Goal: Transaction & Acquisition: Purchase product/service

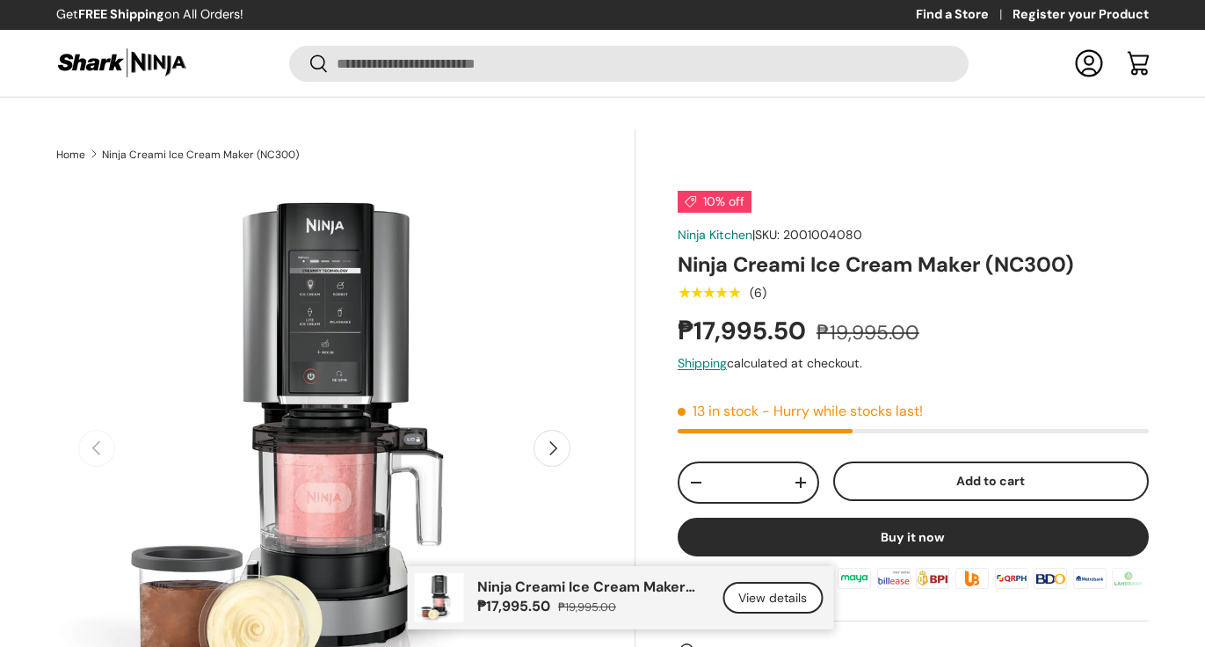
click at [1089, 44] on link "Log in" at bounding box center [1089, 63] width 39 height 39
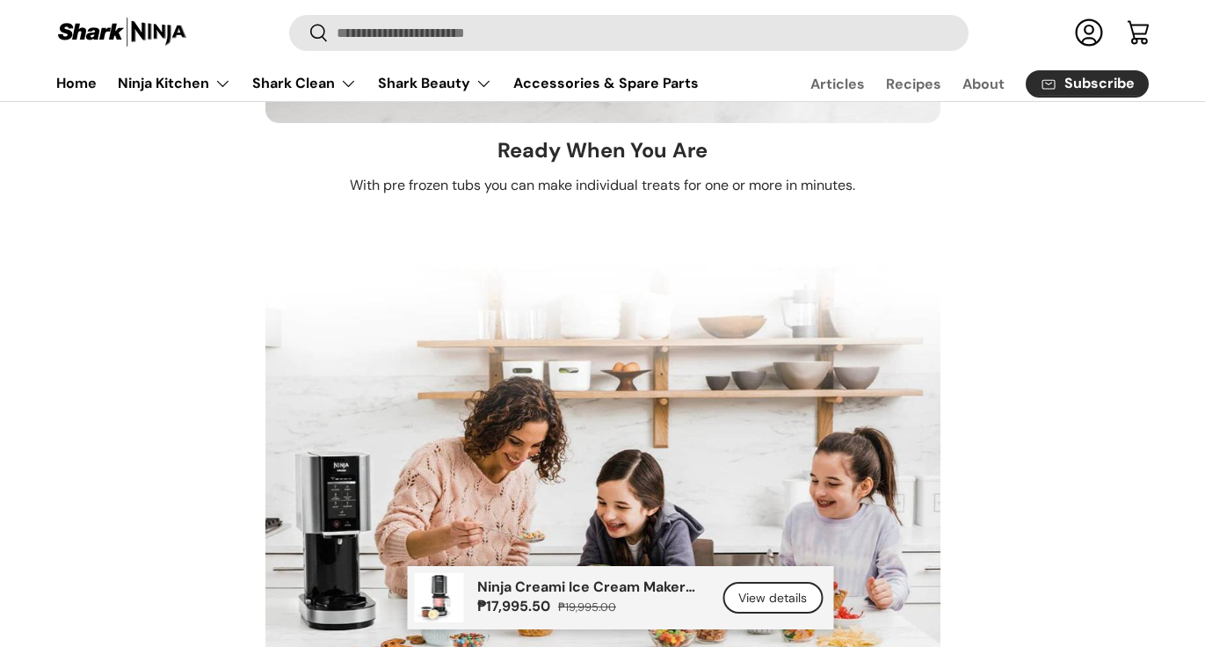
scroll to position [3267, 0]
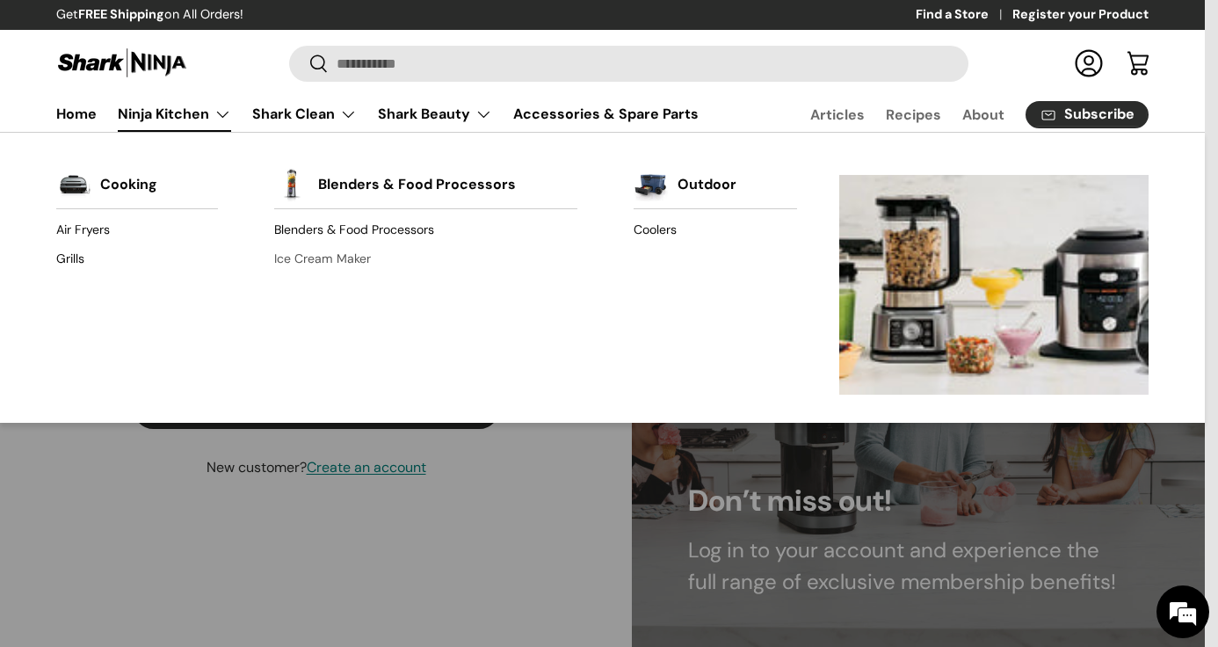
click at [353, 258] on link "Ice Cream Maker" at bounding box center [425, 258] width 302 height 28
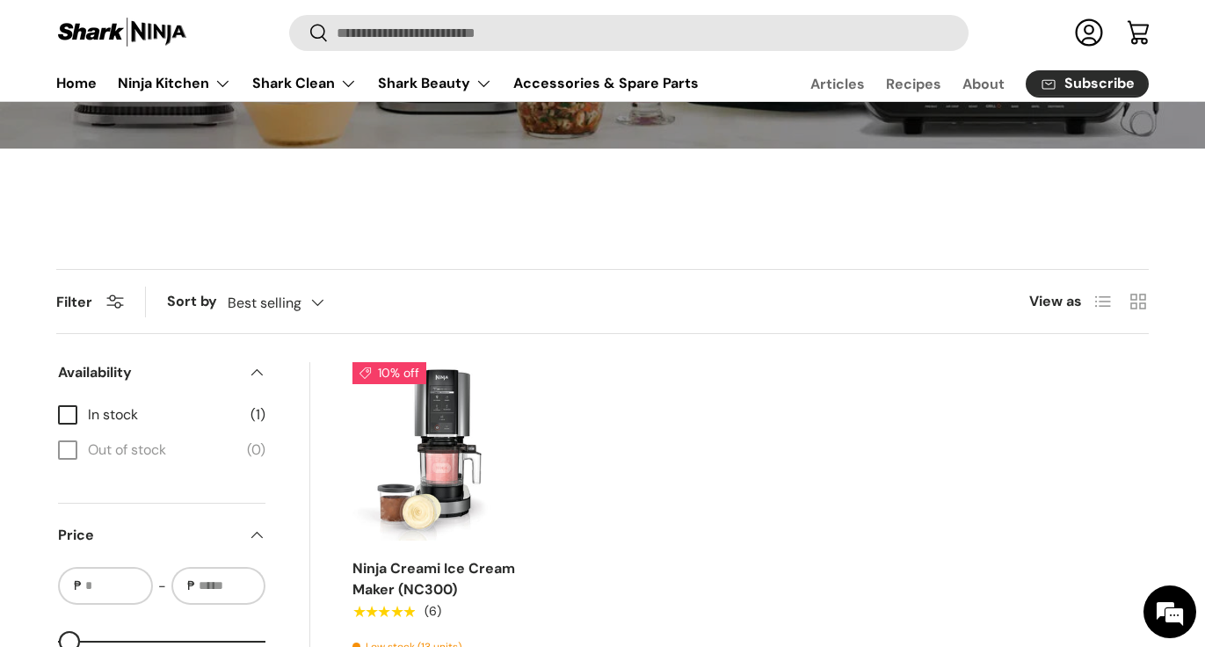
scroll to position [352, 0]
